Goal: Task Accomplishment & Management: Manage account settings

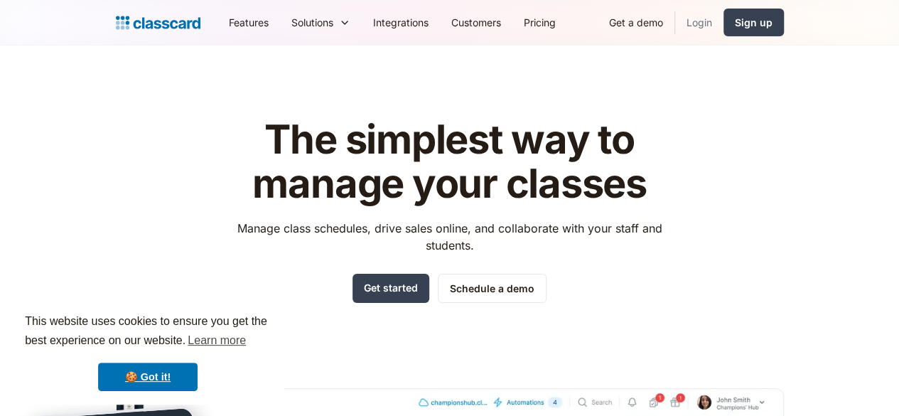
click at [723, 22] on link "Login" at bounding box center [699, 22] width 48 height 32
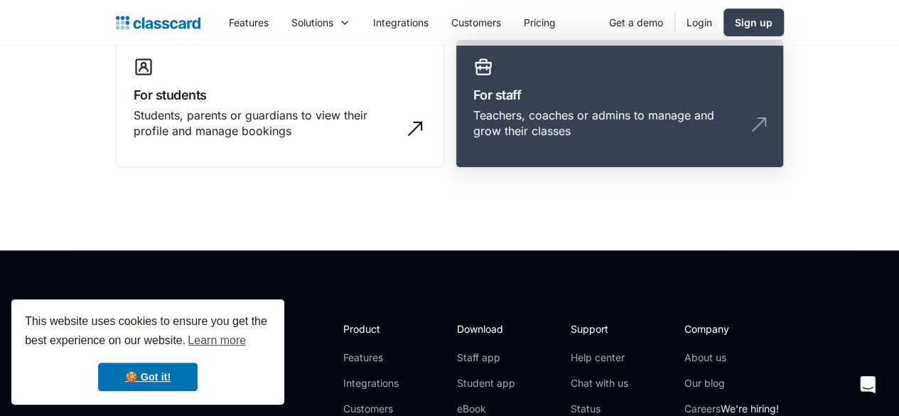
scroll to position [130, 0]
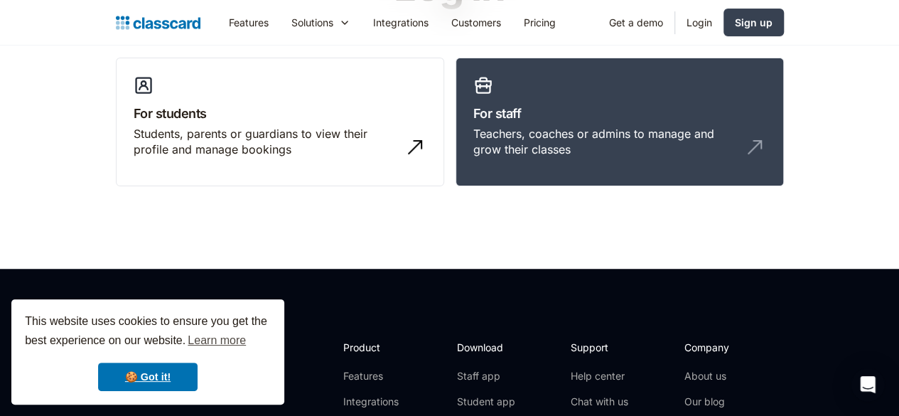
click at [723, 27] on link "Login" at bounding box center [699, 22] width 48 height 32
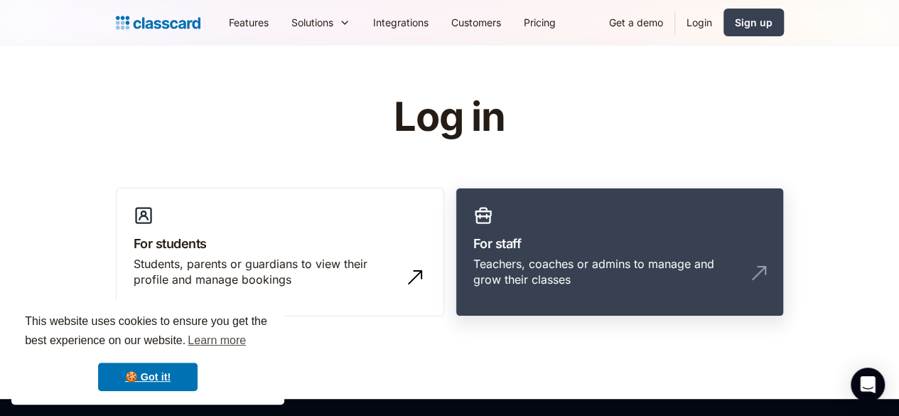
click at [588, 254] on link "For staff Teachers, coaches or admins to manage and grow their classes" at bounding box center [619, 252] width 328 height 129
